Goal: Information Seeking & Learning: Learn about a topic

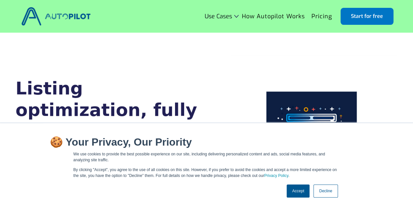
click at [297, 190] on link "Accept" at bounding box center [298, 191] width 23 height 13
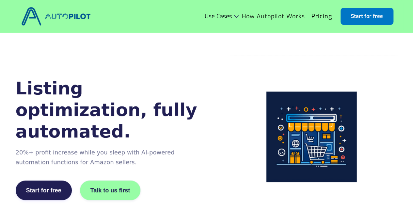
click at [289, 14] on link "How Autopilot Works" at bounding box center [274, 16] width 70 height 12
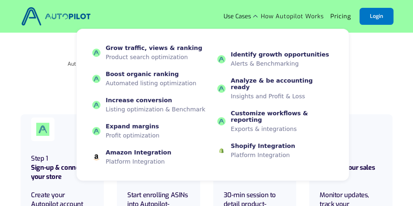
click at [256, 15] on img at bounding box center [255, 16] width 5 height 3
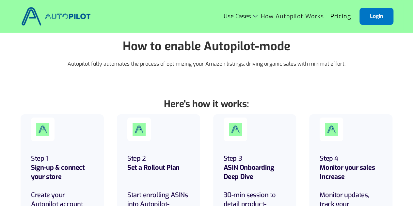
click at [256, 15] on img at bounding box center [255, 16] width 5 height 3
click at [341, 17] on link "Pricing" at bounding box center [340, 16] width 27 height 12
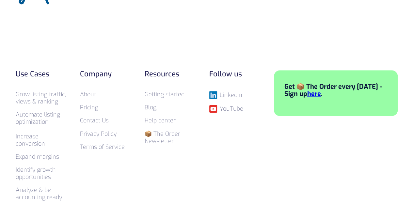
scroll to position [500, 0]
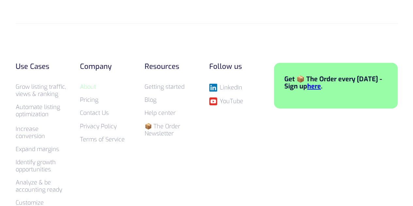
click at [89, 83] on link "About" at bounding box center [88, 87] width 16 height 8
